Goal: Information Seeking & Learning: Learn about a topic

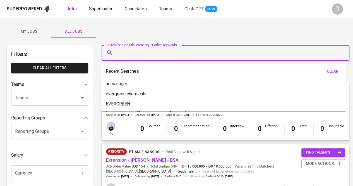
click at [124, 53] on input "Search for a job title, company or other keywords" at bounding box center [226, 52] width 223 height 11
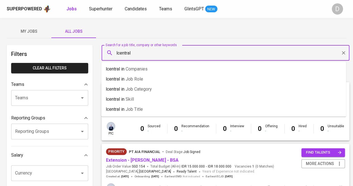
type input "lcentral"
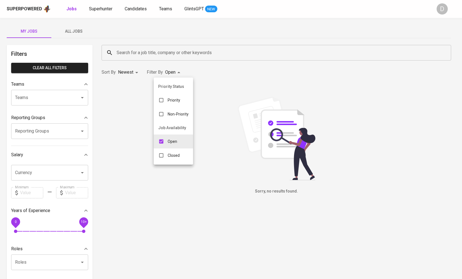
click at [177, 73] on body "Superpowered Jobs Superhunter Candidates Teams GlintsGPT NEW D My Jobs All Jobs…" at bounding box center [231, 190] width 462 height 381
click at [178, 50] on div at bounding box center [231, 139] width 462 height 279
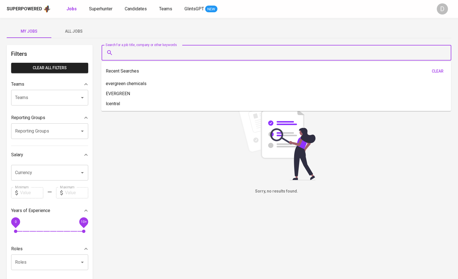
click at [179, 51] on input "Search for a job title, company or other keywords" at bounding box center [277, 52] width 325 height 11
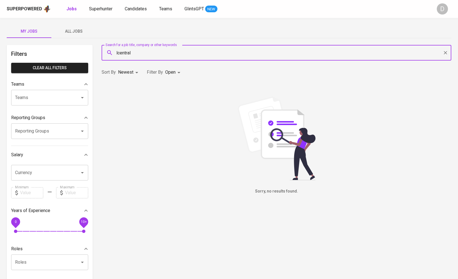
type input "lcentral"
click at [78, 28] on span "All Jobs" at bounding box center [74, 31] width 38 height 7
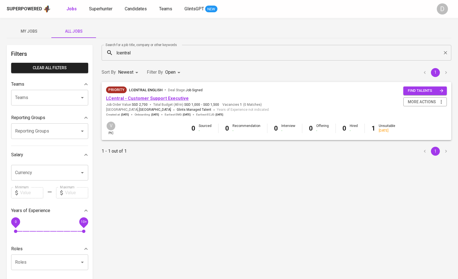
click at [165, 99] on link "LCentral - Customer Support Executive" at bounding box center [147, 98] width 83 height 5
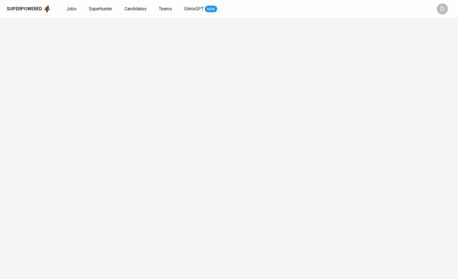
click at [165, 99] on div at bounding box center [229, 148] width 458 height 261
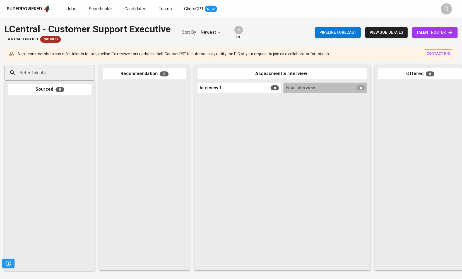
click at [265, 157] on div at bounding box center [240, 180] width 84 height 171
click at [235, 87] on div "Interview 1 0" at bounding box center [240, 88] width 84 height 11
drag, startPoint x: 235, startPoint y: 87, endPoint x: 200, endPoint y: 87, distance: 35.2
click at [234, 87] on div "Interview 1 0" at bounding box center [240, 88] width 84 height 11
click at [192, 87] on div "Refer Talents... Refer Talents... Sourced 0 Recommendation 0 Assessment & Inter…" at bounding box center [332, 168] width 664 height 214
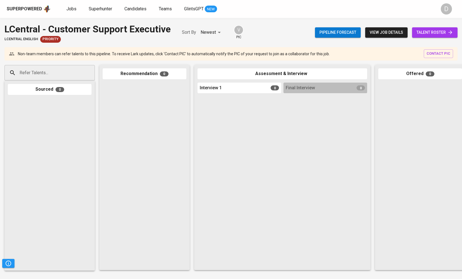
drag, startPoint x: 241, startPoint y: 96, endPoint x: 240, endPoint y: 140, distance: 44.1
click at [241, 98] on div at bounding box center [240, 180] width 84 height 171
drag, startPoint x: 240, startPoint y: 140, endPoint x: 235, endPoint y: 159, distance: 19.5
click at [240, 150] on div at bounding box center [240, 180] width 84 height 171
drag, startPoint x: 226, startPoint y: 172, endPoint x: 165, endPoint y: 189, distance: 63.2
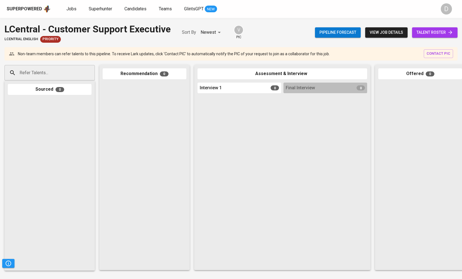
click at [203, 189] on div at bounding box center [240, 180] width 84 height 171
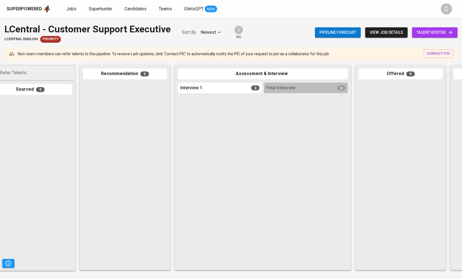
drag, startPoint x: 165, startPoint y: 189, endPoint x: 188, endPoint y: 160, distance: 36.2
click at [165, 188] on div at bounding box center [125, 175] width 84 height 184
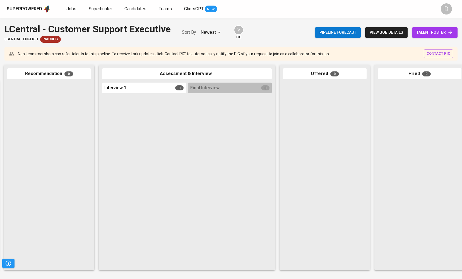
scroll to position [0, 202]
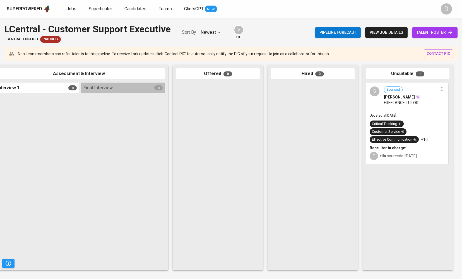
drag, startPoint x: 315, startPoint y: 157, endPoint x: 131, endPoint y: 156, distance: 183.9
click at [131, 156] on div "Refer Talents... Refer Talents... Sourced 0 Recommendation 0 Assessment & Inter…" at bounding box center [130, 168] width 664 height 214
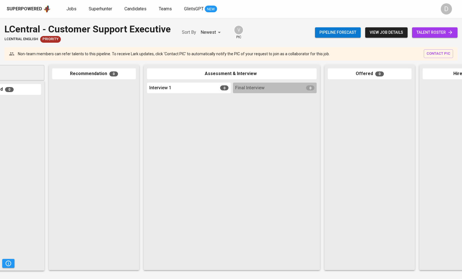
scroll to position [0, 51]
drag, startPoint x: 225, startPoint y: 153, endPoint x: 362, endPoint y: 154, distance: 136.7
click at [362, 154] on div at bounding box center [370, 175] width 84 height 184
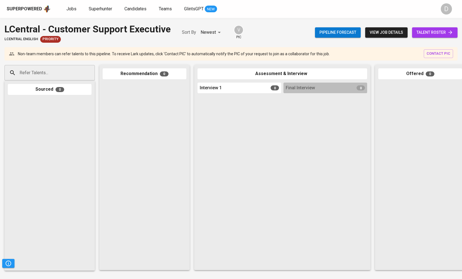
drag, startPoint x: 91, startPoint y: 158, endPoint x: 193, endPoint y: 158, distance: 101.6
click at [193, 158] on div "Refer Talents... Refer Talents... Sourced 0 Recommendation 0 Assessment & Inter…" at bounding box center [332, 168] width 664 height 214
drag, startPoint x: 395, startPoint y: 150, endPoint x: 419, endPoint y: 152, distance: 24.2
click at [419, 152] on div at bounding box center [420, 175] width 84 height 184
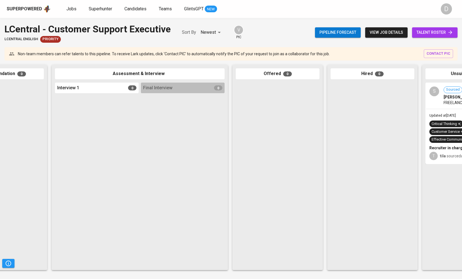
drag, startPoint x: 336, startPoint y: 140, endPoint x: 193, endPoint y: 141, distance: 142.6
click at [193, 141] on div at bounding box center [183, 180] width 84 height 171
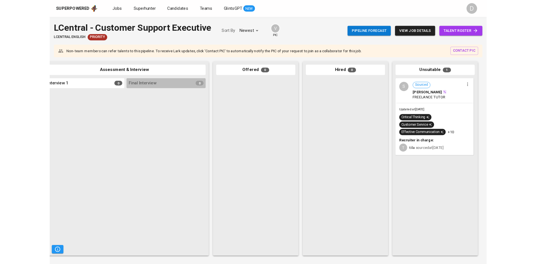
scroll to position [0, 202]
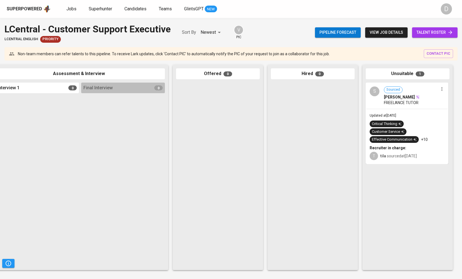
drag, startPoint x: 344, startPoint y: 140, endPoint x: 245, endPoint y: 140, distance: 99.1
click at [245, 140] on div "Refer Talents... Refer Talents... Sourced 0 Recommendation 0 Assessment & Inter…" at bounding box center [130, 168] width 664 height 214
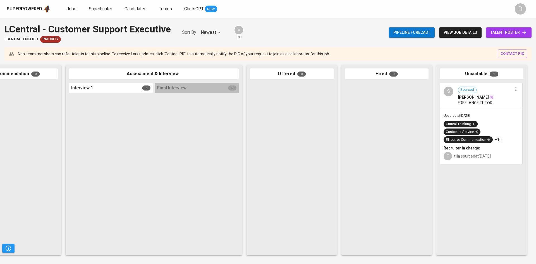
scroll to position [0, 129]
click at [456, 32] on span "view job details" at bounding box center [459, 32] width 33 height 7
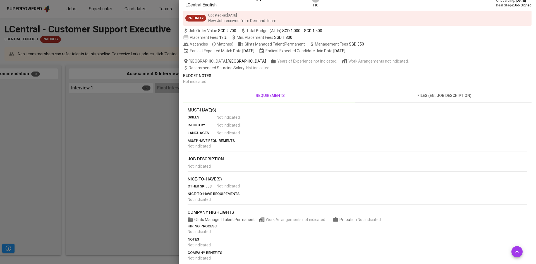
scroll to position [34, 0]
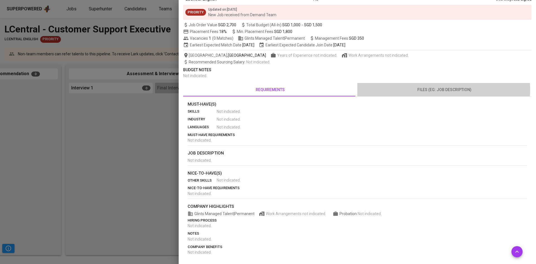
click at [431, 90] on span "files (eg: job description)" at bounding box center [444, 89] width 167 height 7
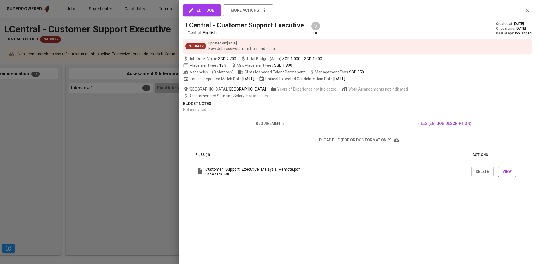
click at [462, 171] on span "View" at bounding box center [506, 171] width 9 height 7
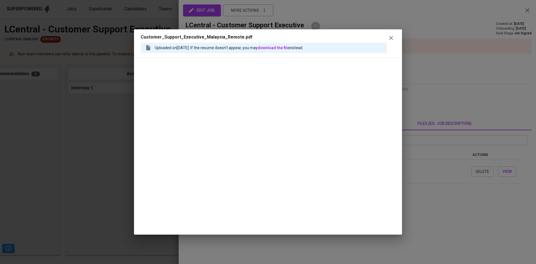
click at [389, 39] on icon "button" at bounding box center [391, 38] width 7 height 7
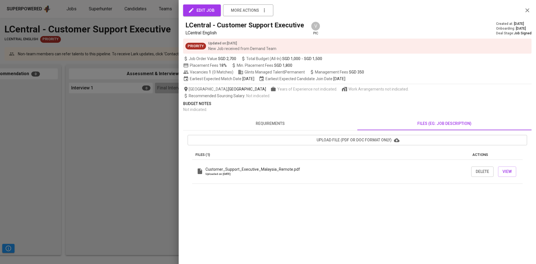
click at [153, 140] on div at bounding box center [268, 132] width 536 height 264
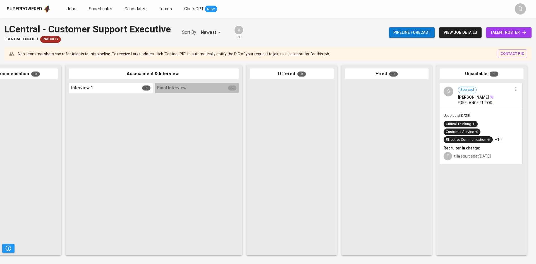
click at [462, 100] on span "FREELANCE TUTOR" at bounding box center [475, 103] width 35 height 6
click at [462, 97] on div "[PERSON_NAME]" at bounding box center [485, 97] width 54 height 6
click at [462, 97] on span "[PERSON_NAME]" at bounding box center [473, 97] width 31 height 6
click at [462, 32] on span "talent roster" at bounding box center [508, 32] width 37 height 7
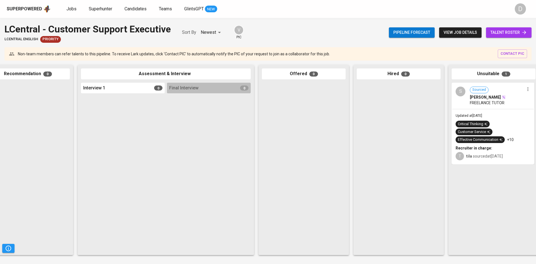
scroll to position [0, 129]
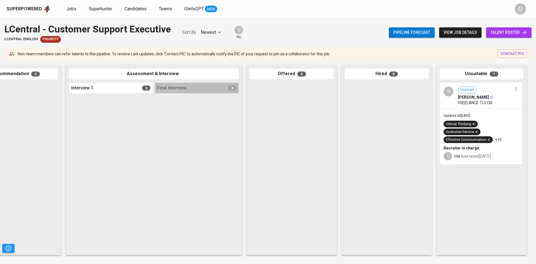
click at [462, 98] on span "[PERSON_NAME]" at bounding box center [473, 97] width 31 height 6
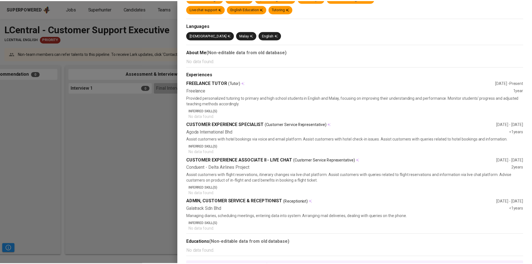
scroll to position [0, 0]
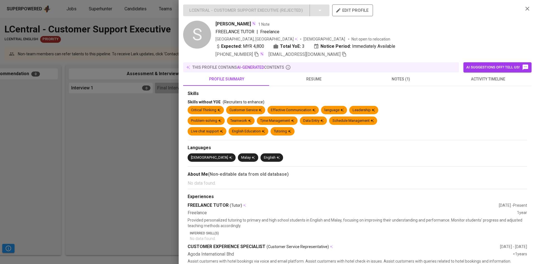
click at [115, 116] on div at bounding box center [268, 132] width 536 height 264
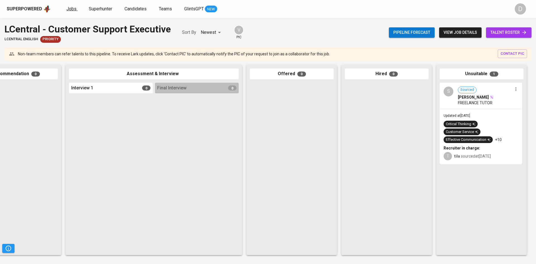
click at [68, 8] on span "Jobs" at bounding box center [71, 8] width 10 height 5
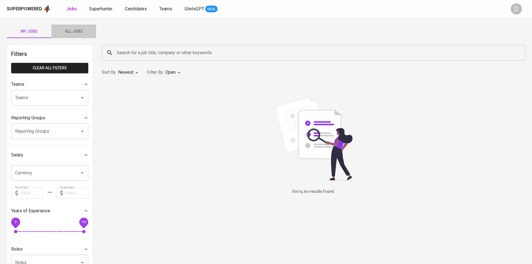
click at [79, 27] on button "All Jobs" at bounding box center [73, 31] width 45 height 13
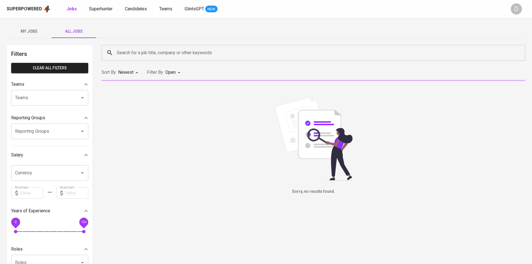
click at [157, 54] on input "Search for a job title, company or other keywords" at bounding box center [314, 52] width 399 height 11
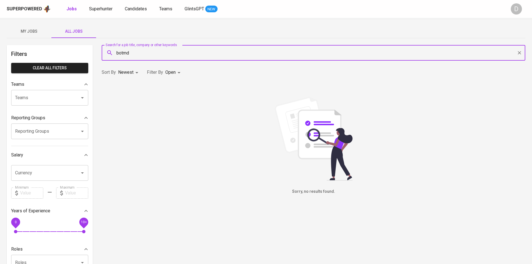
click at [140, 53] on input "botmd" at bounding box center [314, 52] width 399 height 11
type input "sales"
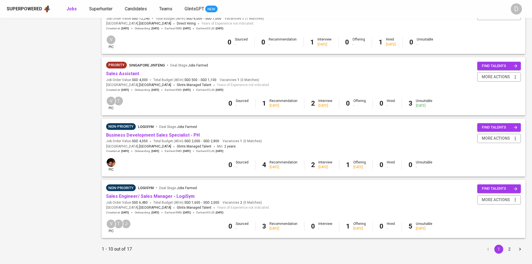
scroll to position [468, 0]
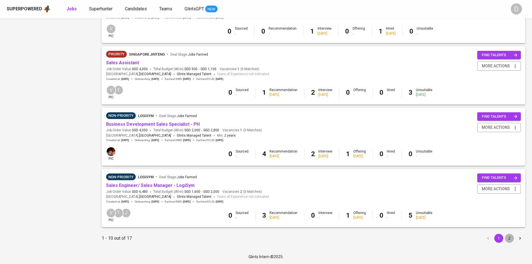
click at [462, 237] on button "2" at bounding box center [508, 238] width 9 height 9
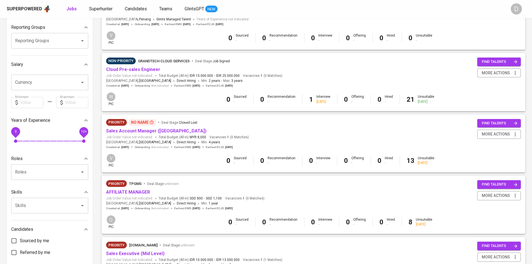
scroll to position [92, 0]
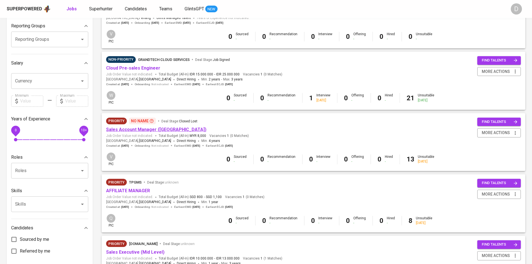
click at [134, 129] on link "Sales Account Manager ([GEOGRAPHIC_DATA])" at bounding box center [156, 129] width 100 height 5
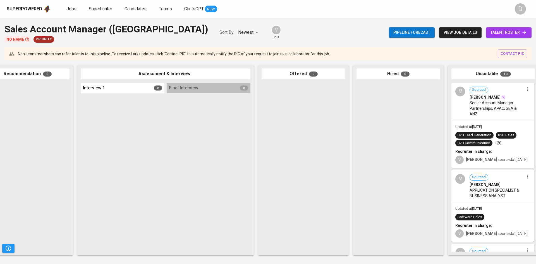
scroll to position [0, 117]
click at [462, 30] on span "view job details" at bounding box center [459, 32] width 33 height 7
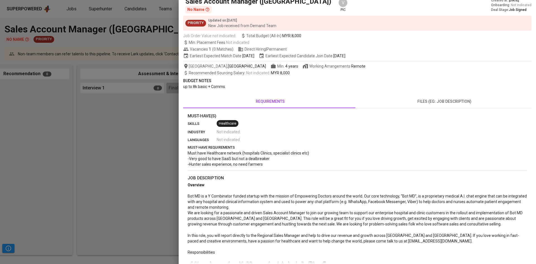
scroll to position [24, 0]
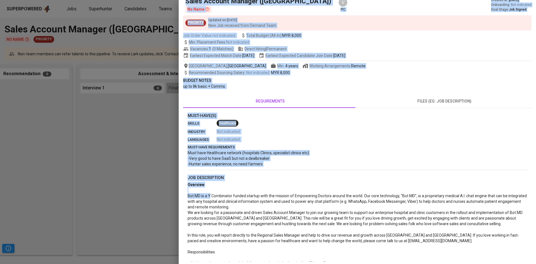
drag, startPoint x: 131, startPoint y: 191, endPoint x: 126, endPoint y: 187, distance: 7.2
click at [126, 187] on div "edit job more actions Sales Account Manager ([GEOGRAPHIC_DATA]) No Name V pic C…" at bounding box center [268, 132] width 536 height 264
click at [126, 187] on div at bounding box center [268, 132] width 536 height 264
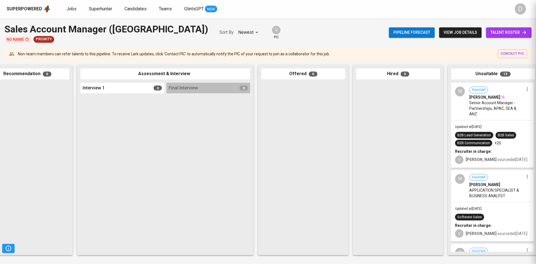
click at [126, 187] on div at bounding box center [268, 132] width 536 height 264
click at [67, 10] on span "Jobs" at bounding box center [71, 8] width 10 height 5
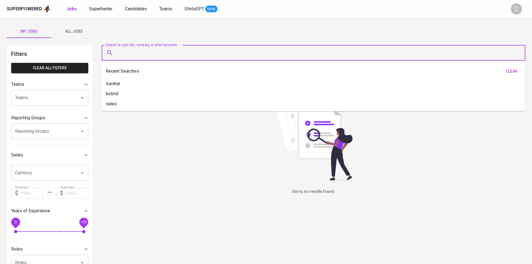
click at [147, 52] on input "Search for a job title, company or other keywords" at bounding box center [314, 52] width 399 height 11
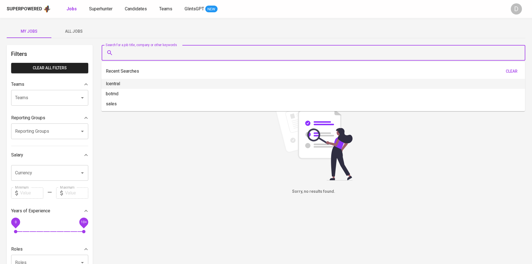
click at [119, 82] on p "lcentral" at bounding box center [113, 83] width 14 height 7
type input "lcentral"
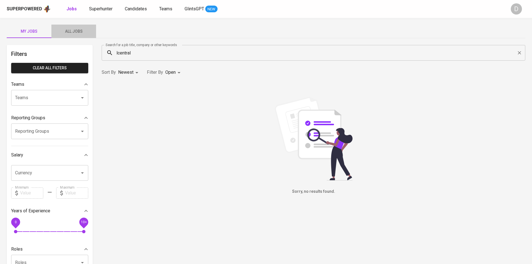
click at [72, 32] on span "All Jobs" at bounding box center [74, 31] width 38 height 7
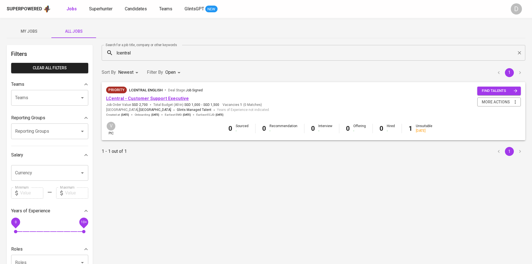
click at [162, 97] on link "LCentral - Customer Support Executive" at bounding box center [147, 98] width 83 height 5
